Goal: Find specific page/section: Locate a particular part of the current website

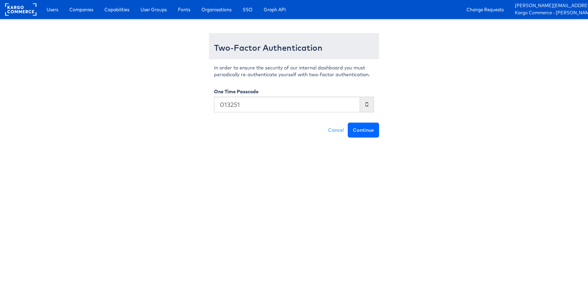
type input "013251"
click at [364, 132] on button "Continue" at bounding box center [363, 130] width 31 height 15
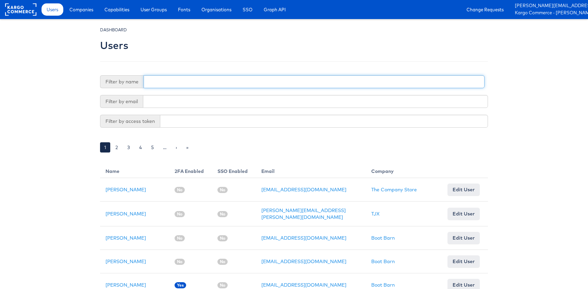
click at [165, 79] on input "text" at bounding box center [314, 81] width 341 height 13
paste input "752970455308457"
type input "752970455308457"
click at [165, 79] on input "752970455308457" at bounding box center [314, 81] width 341 height 13
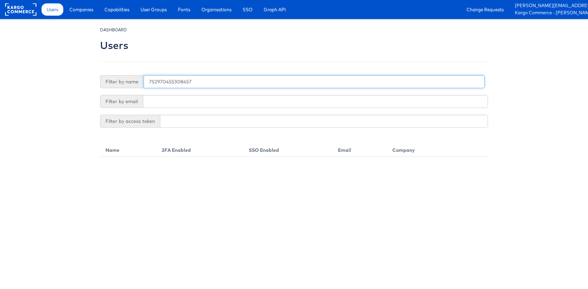
click at [165, 79] on input "752970455308457" at bounding box center [314, 81] width 341 height 13
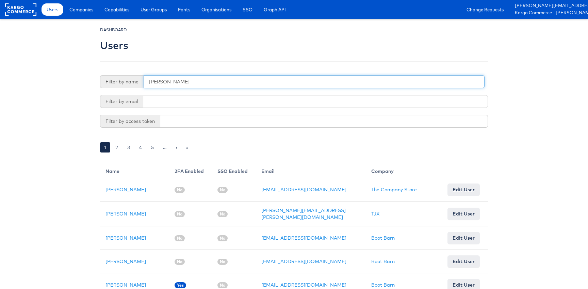
type input "craig"
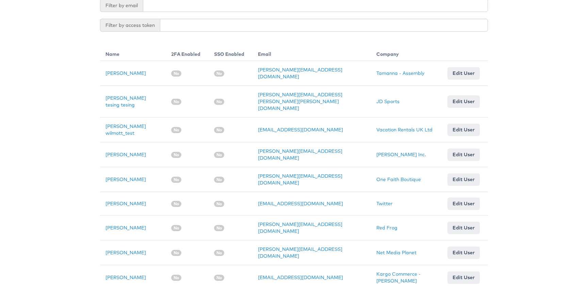
scroll to position [103, 0]
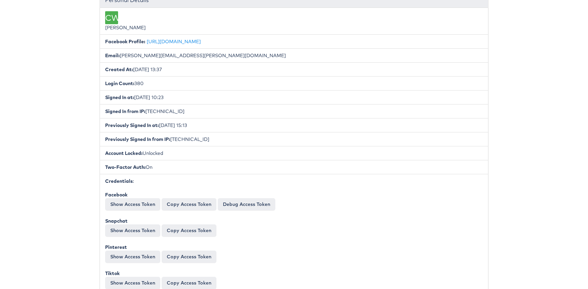
scroll to position [116, 0]
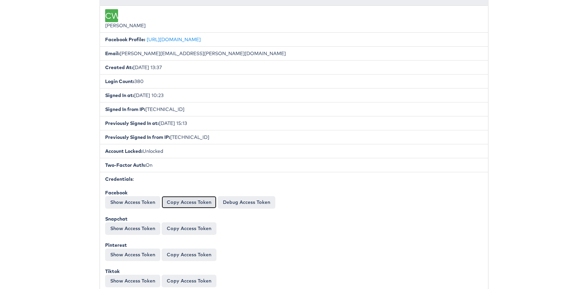
click at [193, 203] on button "Copy Access Token" at bounding box center [189, 202] width 55 height 12
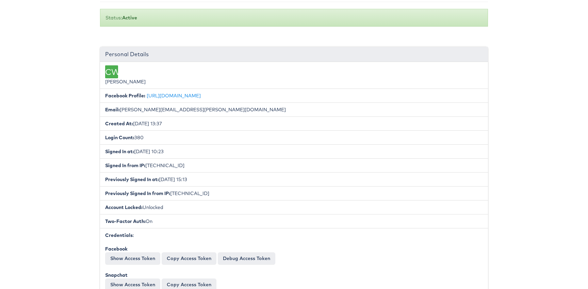
scroll to position [0, 0]
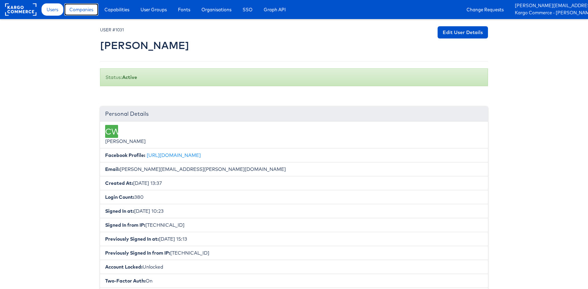
click at [85, 11] on span "Companies" at bounding box center [81, 9] width 24 height 7
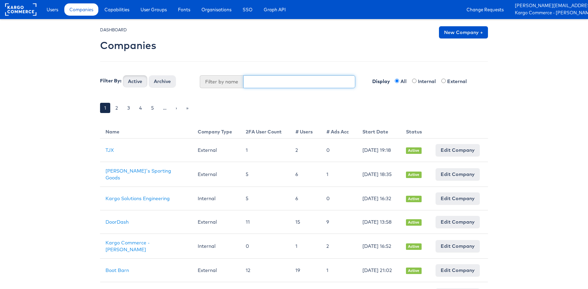
click at [255, 82] on input "text" at bounding box center [299, 81] width 112 height 13
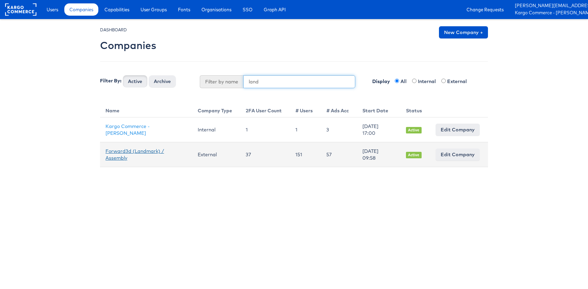
type input "land"
click at [116, 152] on link "Forward3d (Landmark) / Assembly" at bounding box center [135, 154] width 59 height 13
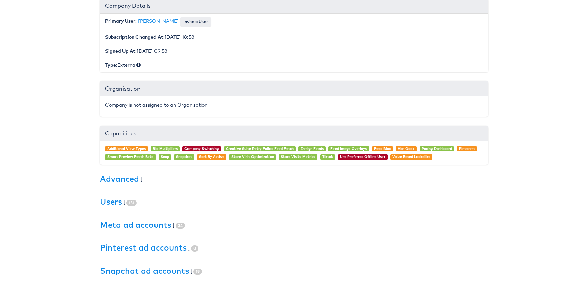
scroll to position [103, 0]
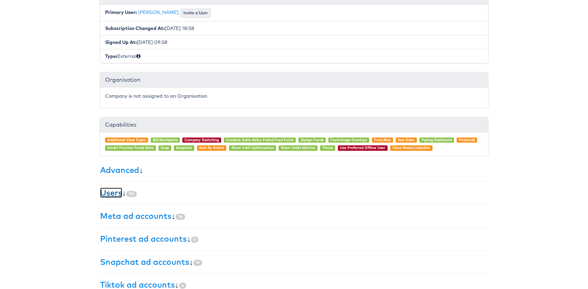
click at [115, 195] on link "Users" at bounding box center [111, 193] width 22 height 10
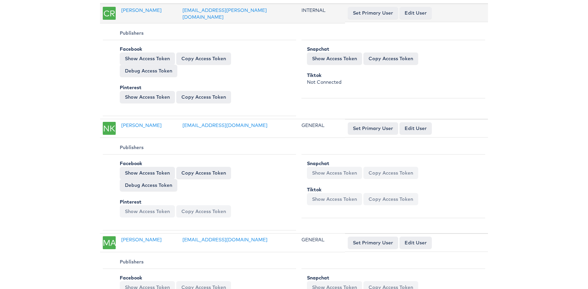
scroll to position [325, 0]
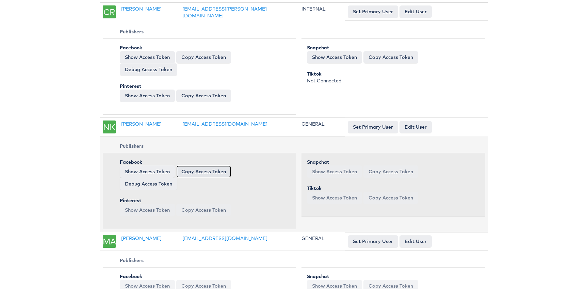
click at [197, 174] on button "Copy Access Token" at bounding box center [203, 171] width 55 height 12
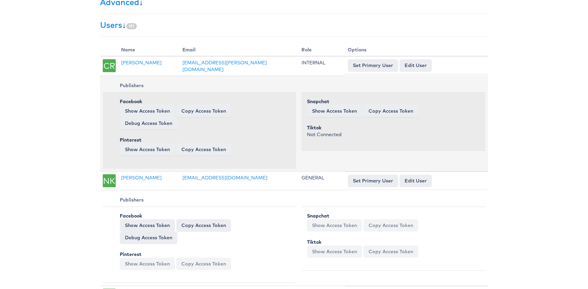
scroll to position [269, 0]
